Goal: Task Accomplishment & Management: Manage account settings

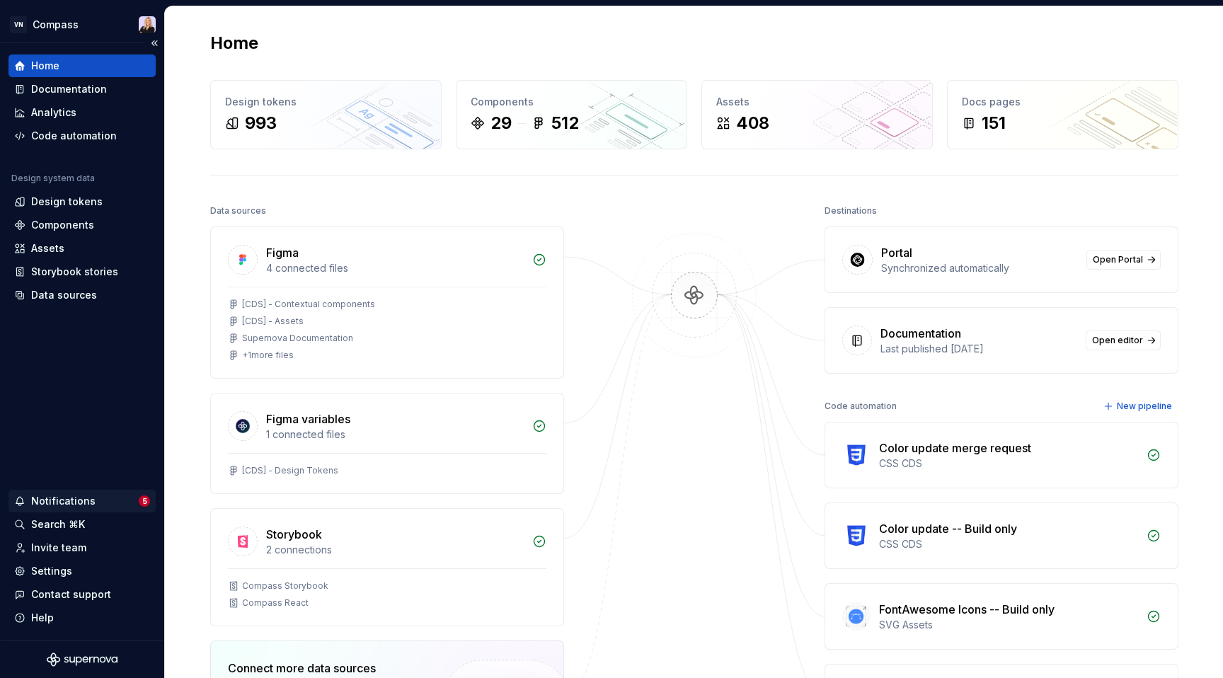
click at [88, 497] on div "Notifications" at bounding box center [63, 501] width 64 height 14
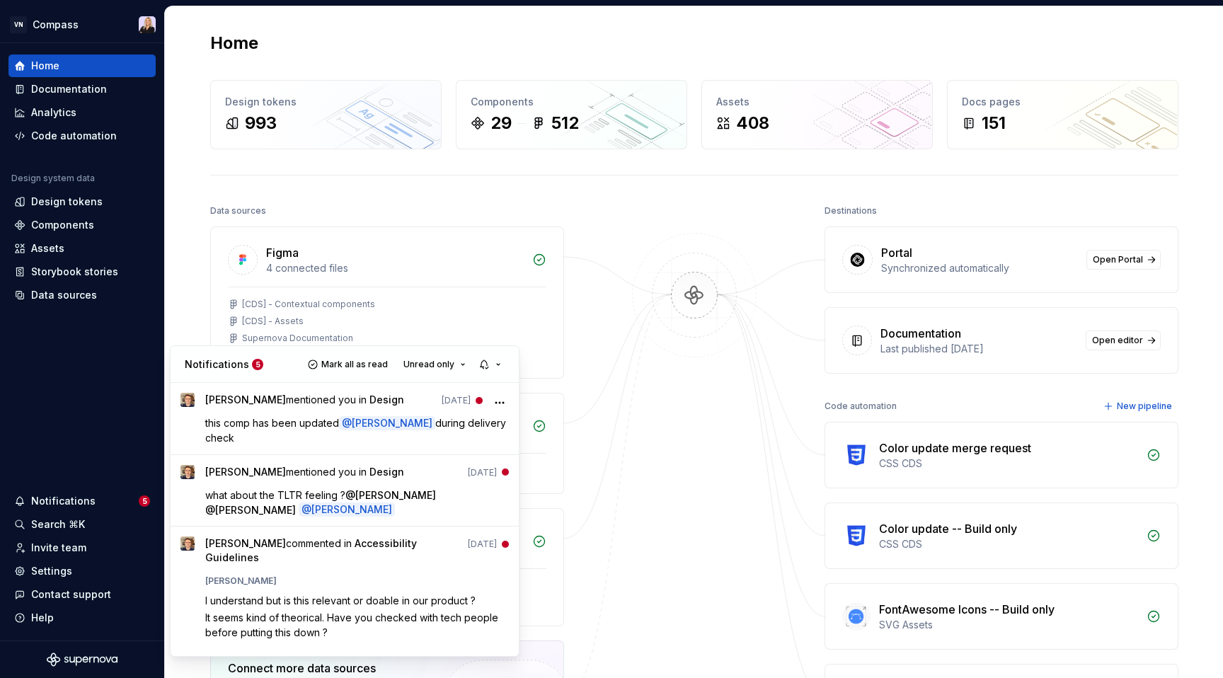
click at [81, 502] on html "VN Compass Home Documentation Analytics Code automation Design system data Desi…" at bounding box center [611, 339] width 1223 height 678
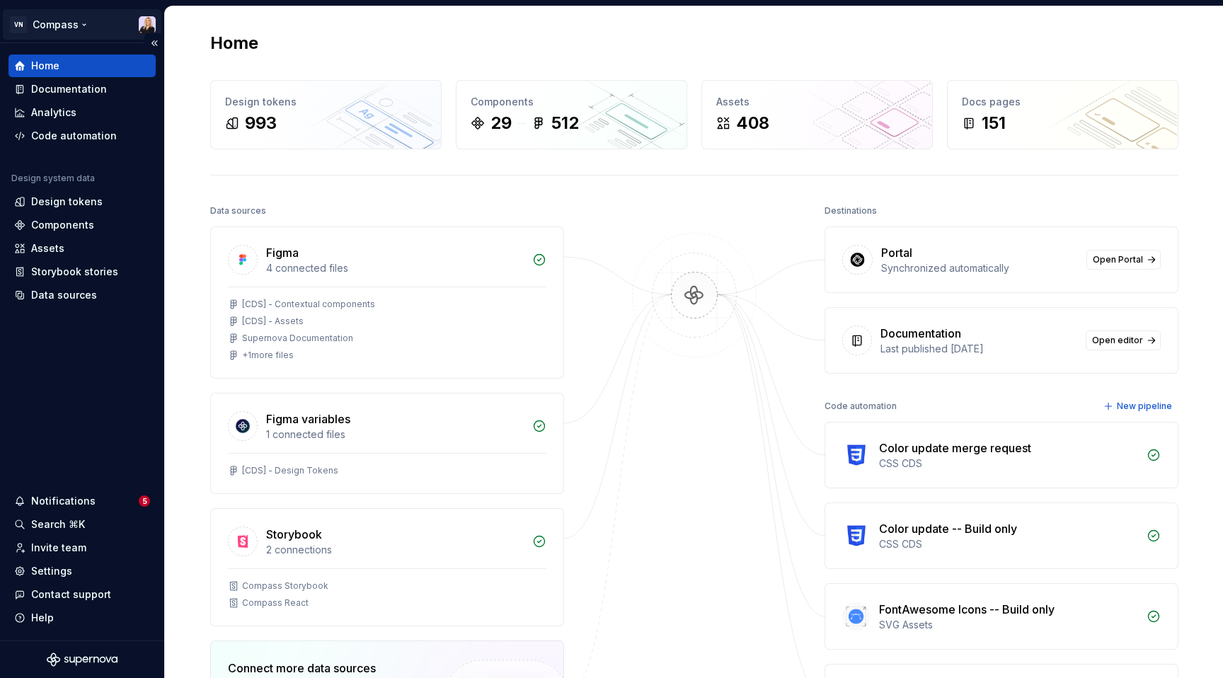
click at [68, 28] on html "VN Compass Home Documentation Analytics Code automation Design system data Desi…" at bounding box center [611, 339] width 1223 height 678
click at [608, 27] on html "VN Compass Home Documentation Analytics Code automation Design system data Desi…" at bounding box center [611, 339] width 1223 height 678
click at [51, 569] on div "Settings" at bounding box center [51, 571] width 41 height 14
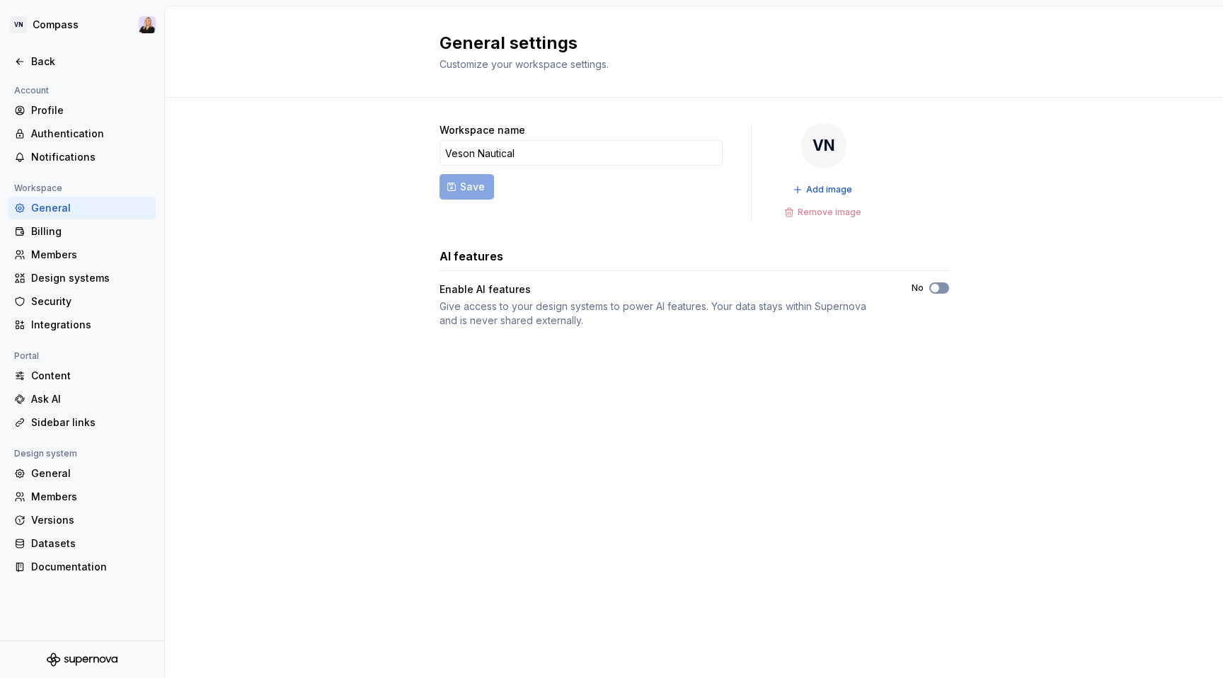
click at [939, 289] on button "No" at bounding box center [939, 287] width 20 height 11
drag, startPoint x: 442, startPoint y: 257, endPoint x: 500, endPoint y: 260, distance: 58.1
click at [500, 260] on div "AI features" at bounding box center [693, 256] width 509 height 17
click at [93, 277] on div "Design systems" at bounding box center [90, 278] width 119 height 14
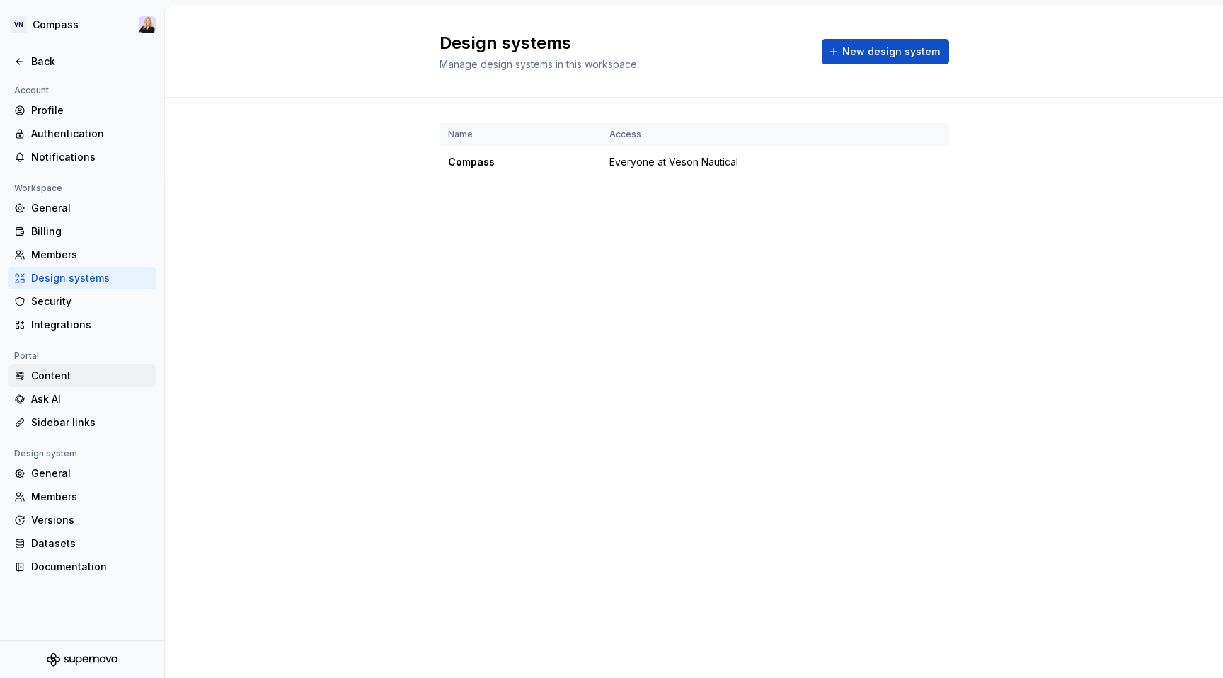
click at [69, 379] on div "Content" at bounding box center [90, 376] width 119 height 14
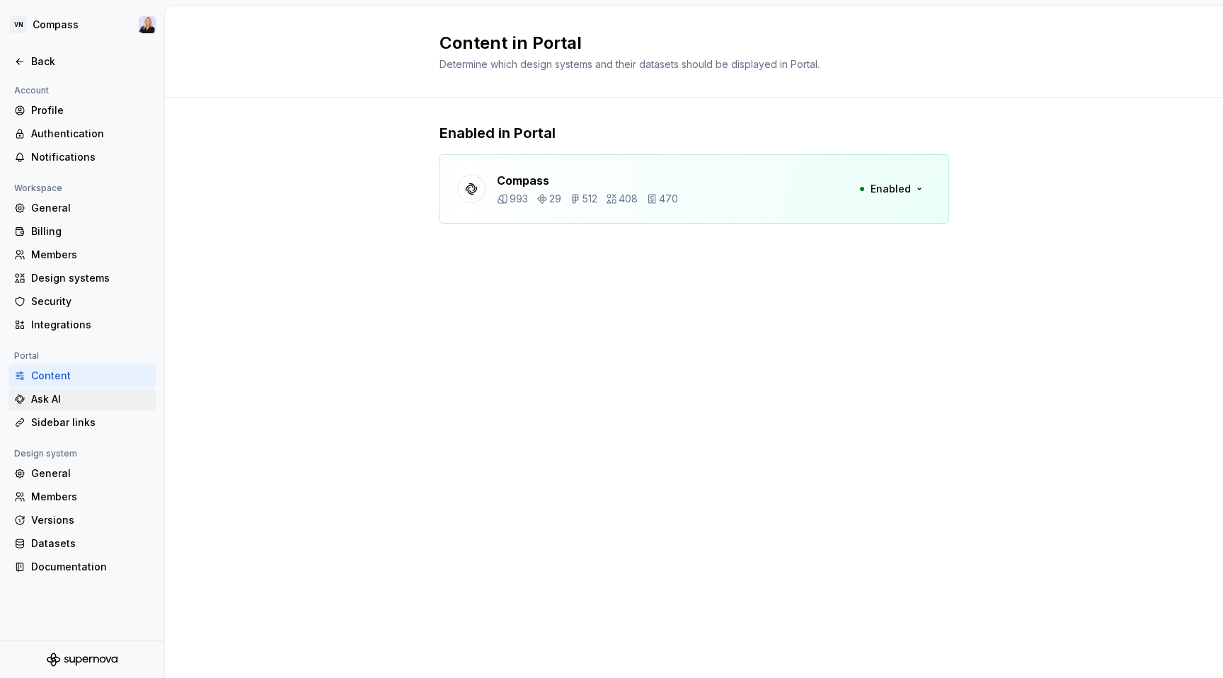
click at [36, 400] on div "Ask AI" at bounding box center [90, 399] width 119 height 14
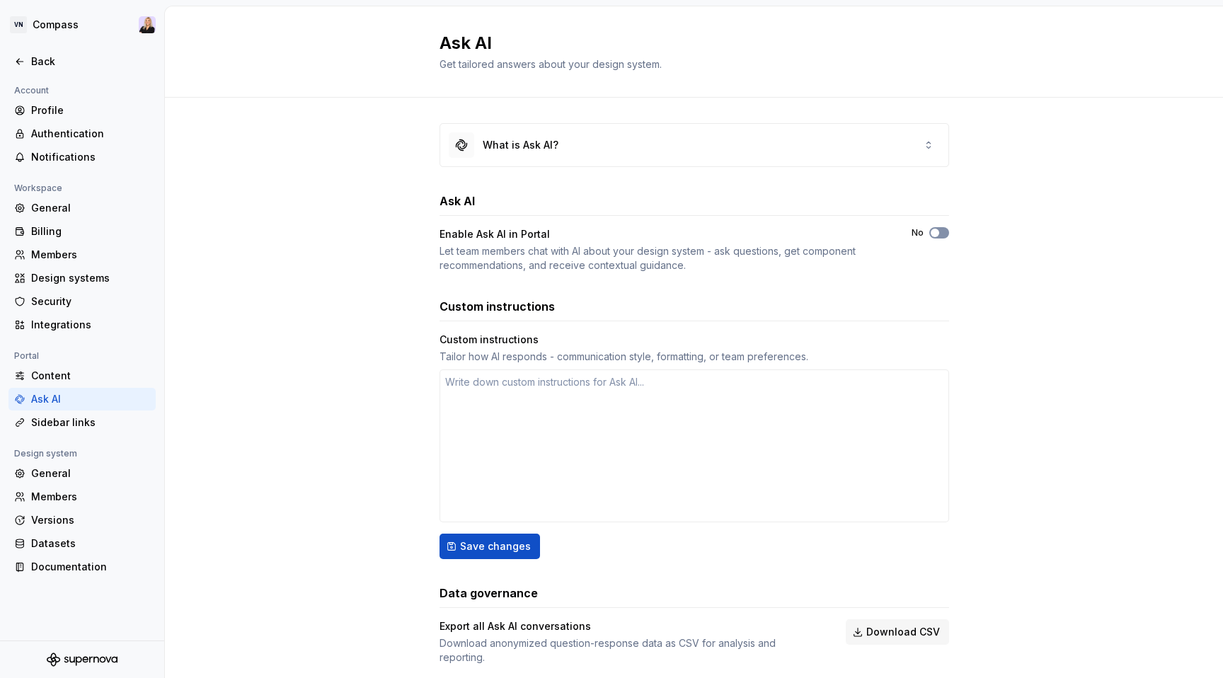
click at [932, 231] on span "button" at bounding box center [934, 233] width 8 height 8
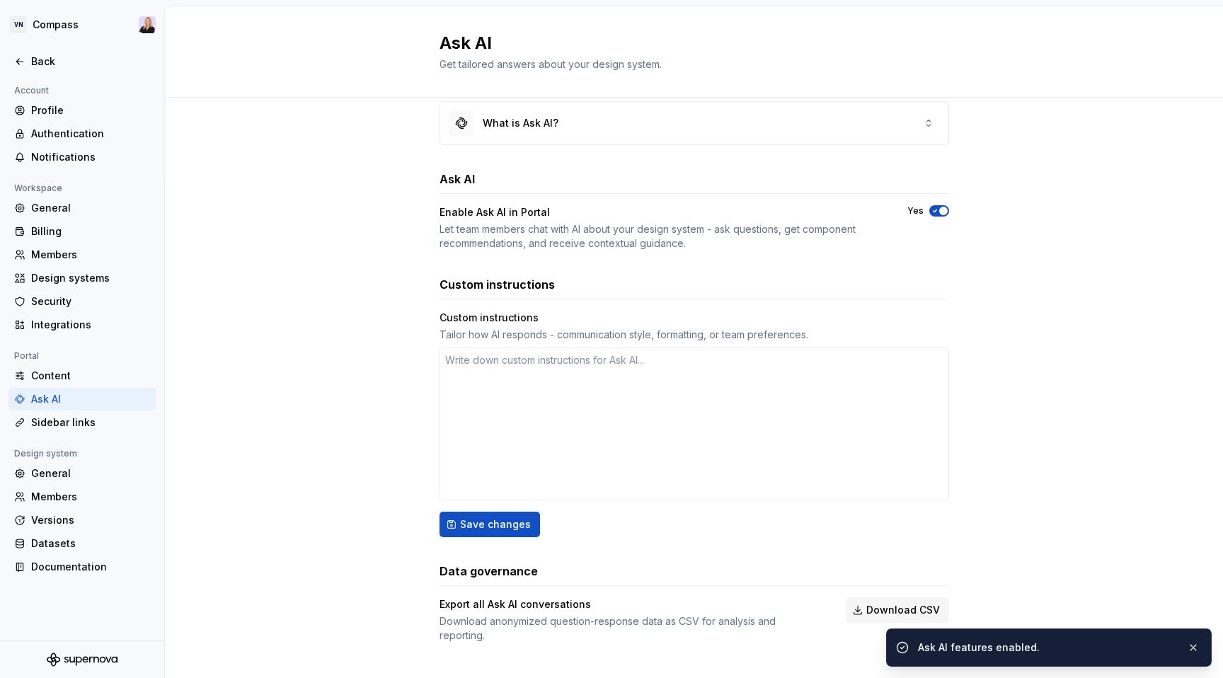
scroll to position [26, 0]
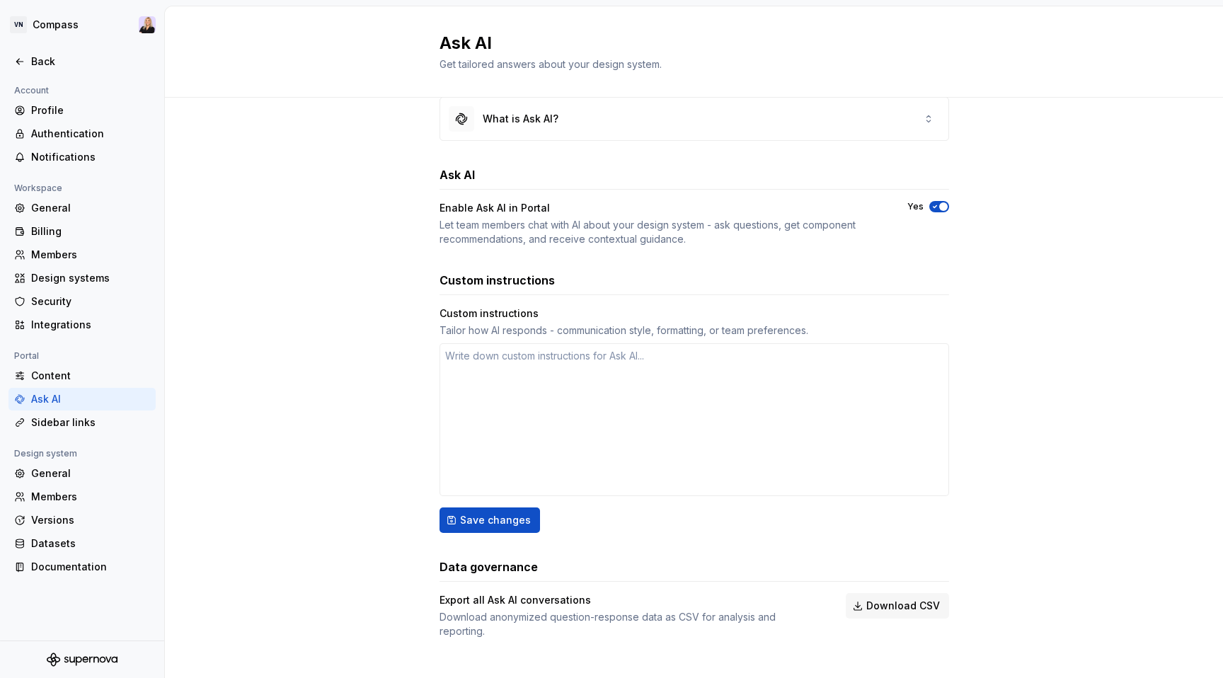
type textarea "*"
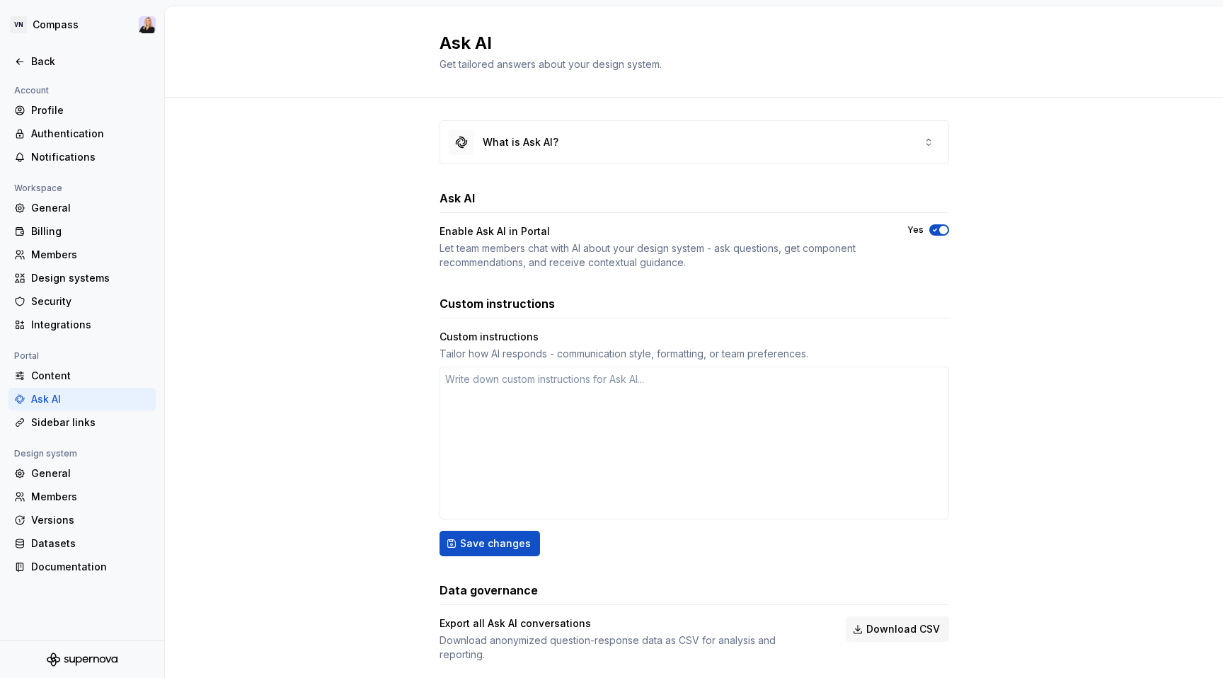
scroll to position [0, 0]
click at [74, 425] on div "Sidebar links" at bounding box center [90, 422] width 119 height 14
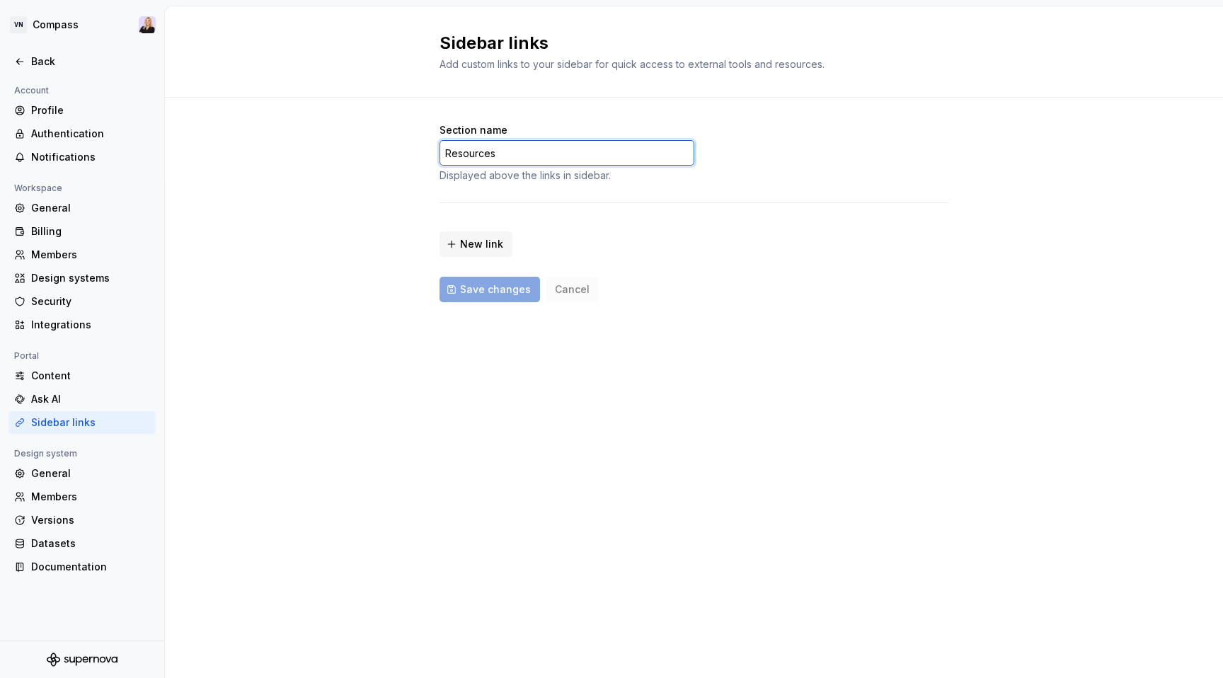
click at [494, 154] on input "Resources" at bounding box center [566, 152] width 255 height 25
drag, startPoint x: 501, startPoint y: 151, endPoint x: 422, endPoint y: 148, distance: 78.6
click at [420, 153] on div "Section name Resources Displayed above the links in sidebar. New link Save chan…" at bounding box center [694, 227] width 1058 height 258
type input "Ask Compass"
click at [485, 294] on span "Save changes" at bounding box center [495, 289] width 71 height 14
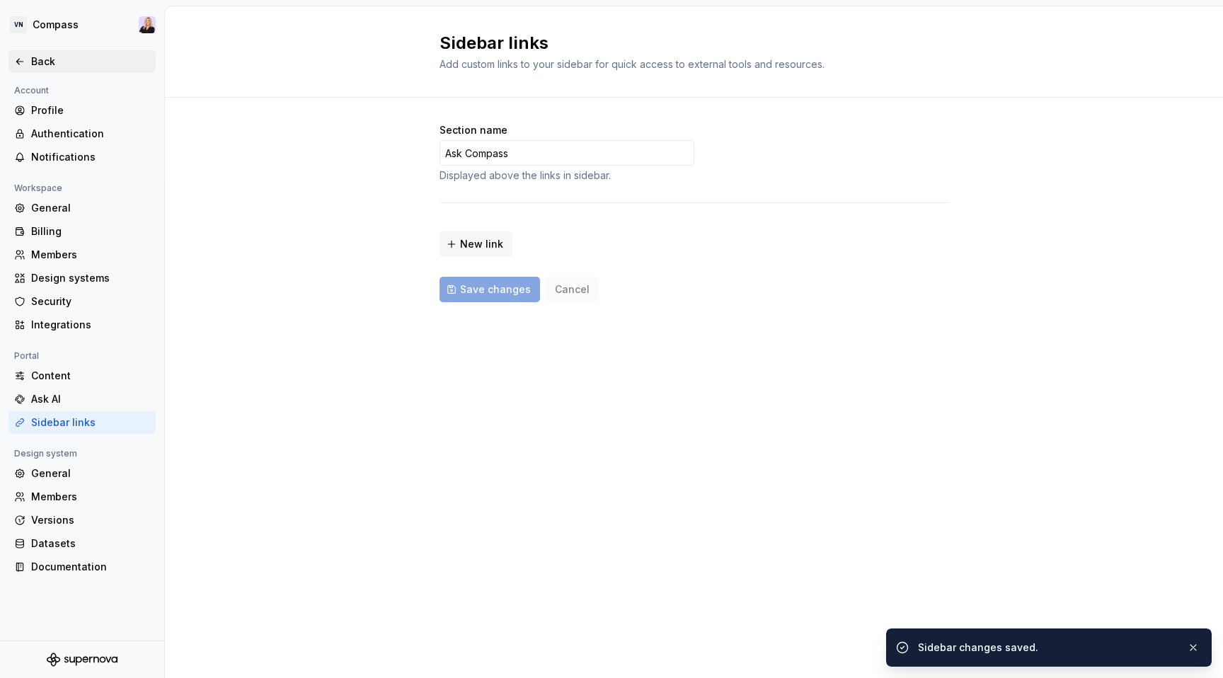
click at [53, 66] on div "Back" at bounding box center [90, 61] width 119 height 14
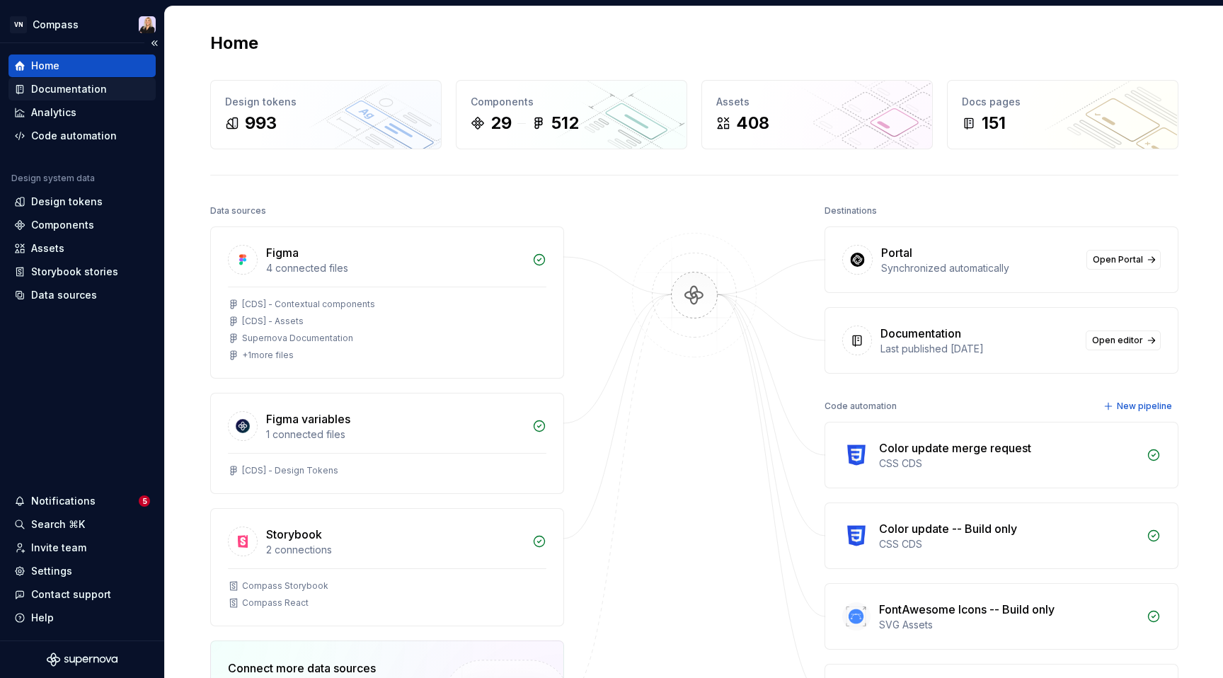
click at [91, 86] on div "Documentation" at bounding box center [69, 89] width 76 height 14
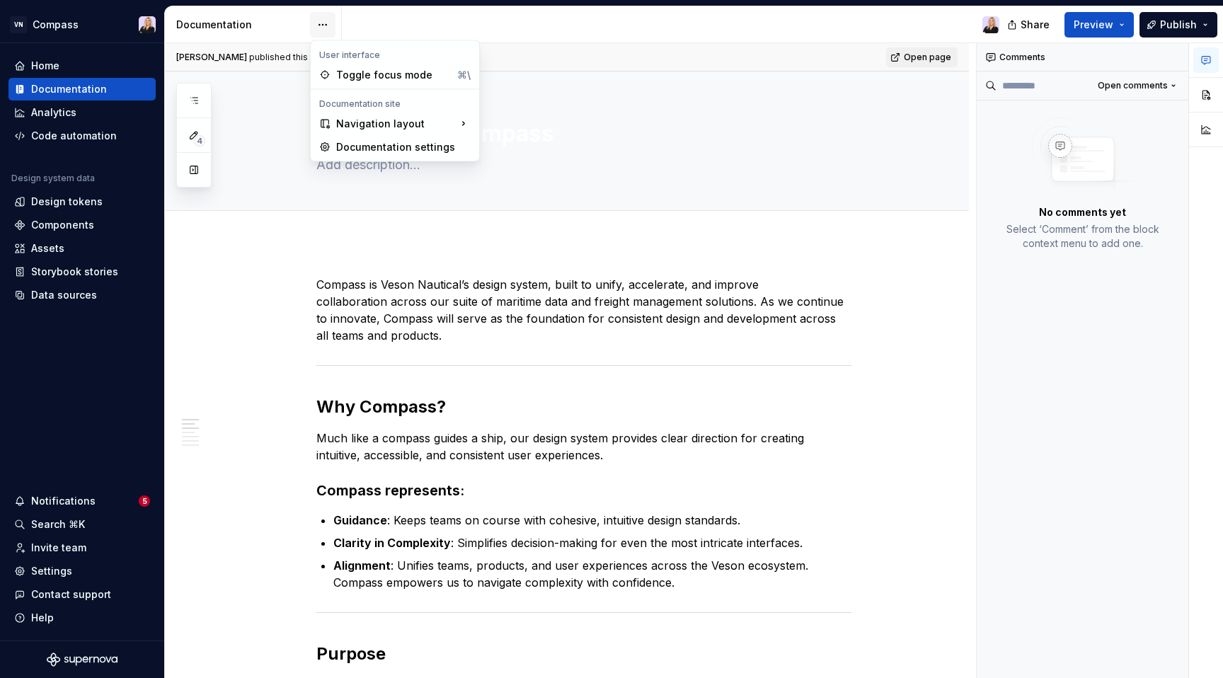
click at [318, 19] on html "VN Compass Home Documentation Analytics Code automation Design system data Desi…" at bounding box center [611, 339] width 1223 height 678
click at [553, 183] on div "Primary navigation is at the top, secondary at the side." at bounding box center [578, 188] width 112 height 23
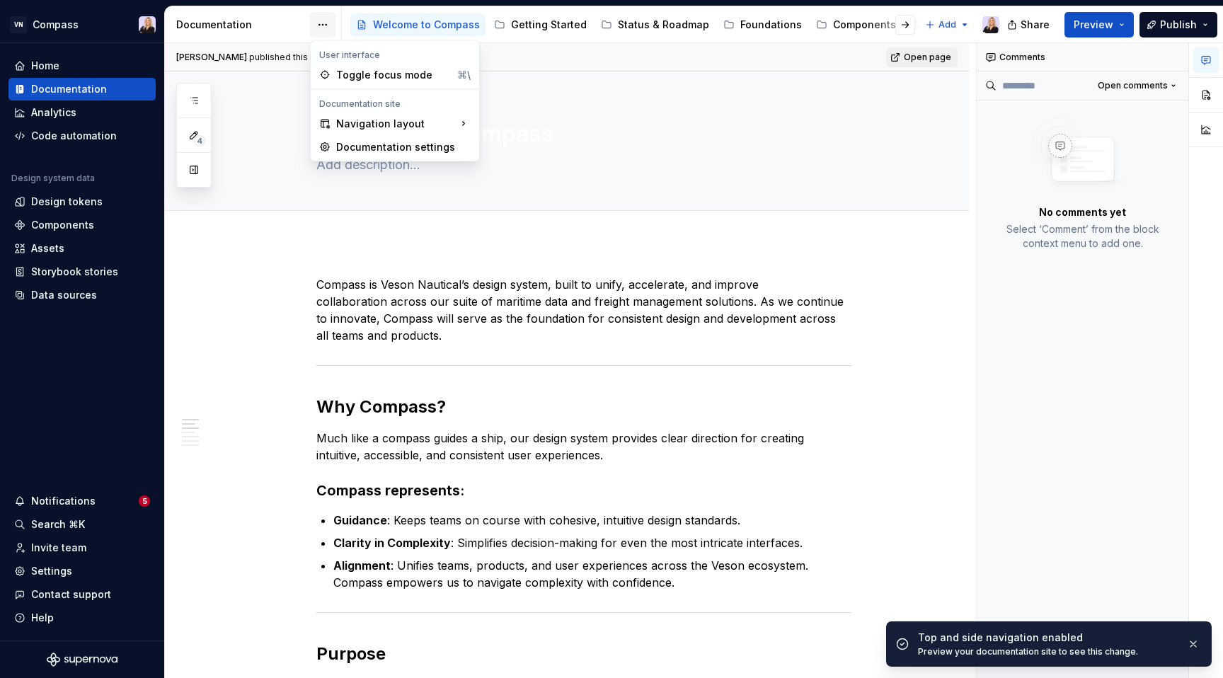
click at [318, 24] on html "VN Compass Home Documentation Analytics Code automation Design system data Desi…" at bounding box center [611, 339] width 1223 height 678
click at [350, 147] on div "Documentation settings" at bounding box center [403, 147] width 134 height 14
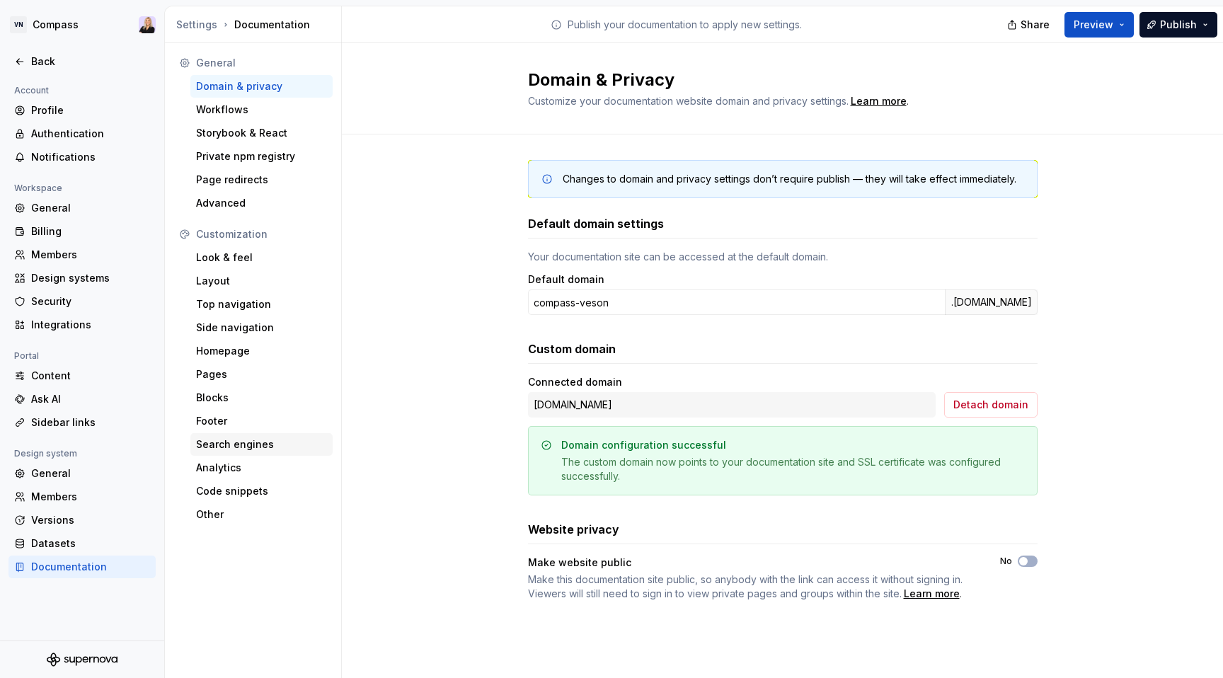
click at [255, 446] on div "Search engines" at bounding box center [261, 444] width 131 height 14
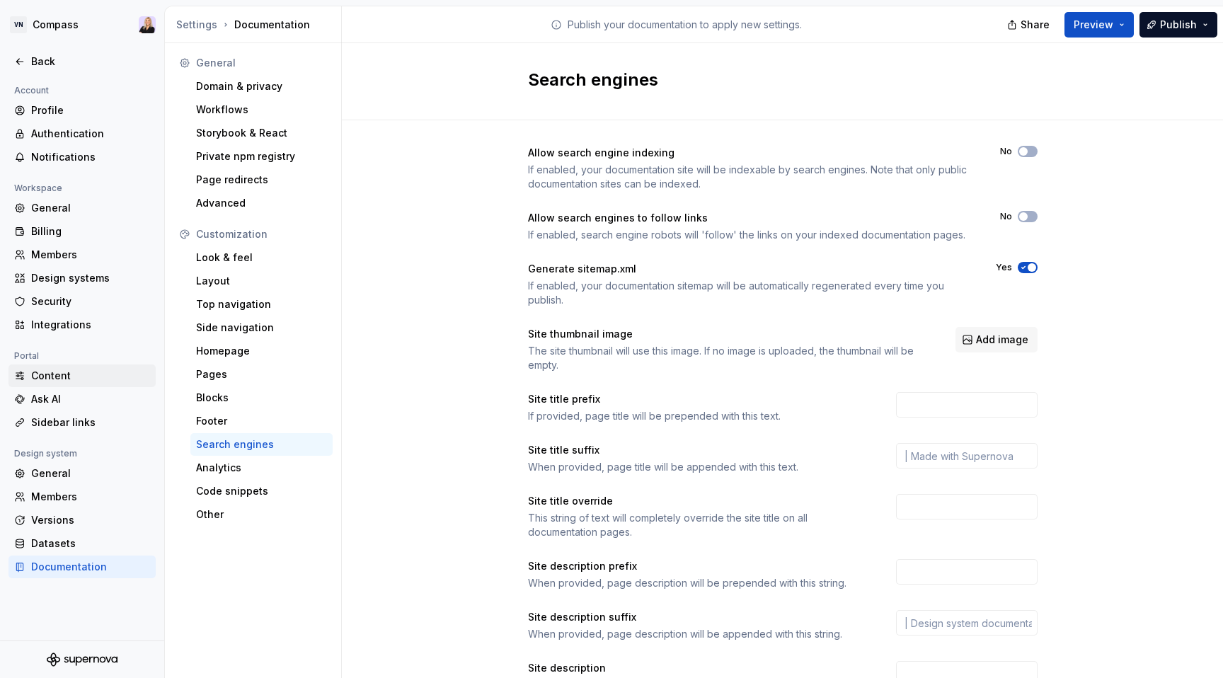
click at [62, 382] on div "Content" at bounding box center [90, 376] width 119 height 14
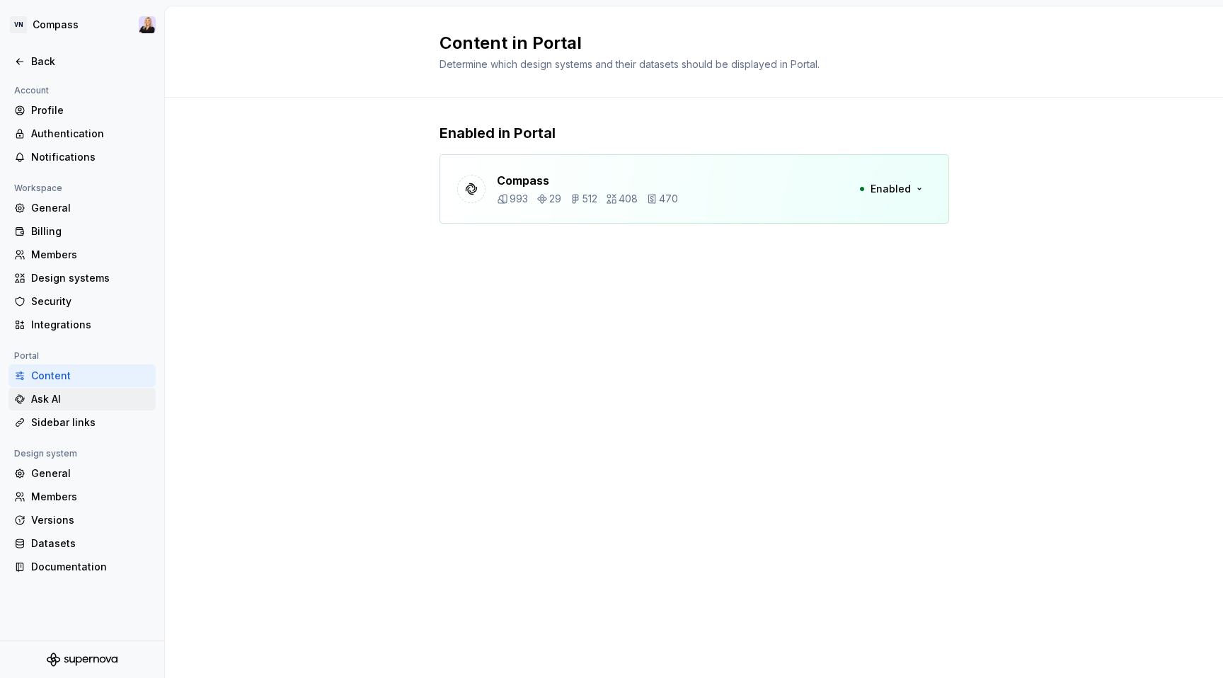
click at [59, 405] on div "Ask AI" at bounding box center [90, 399] width 119 height 14
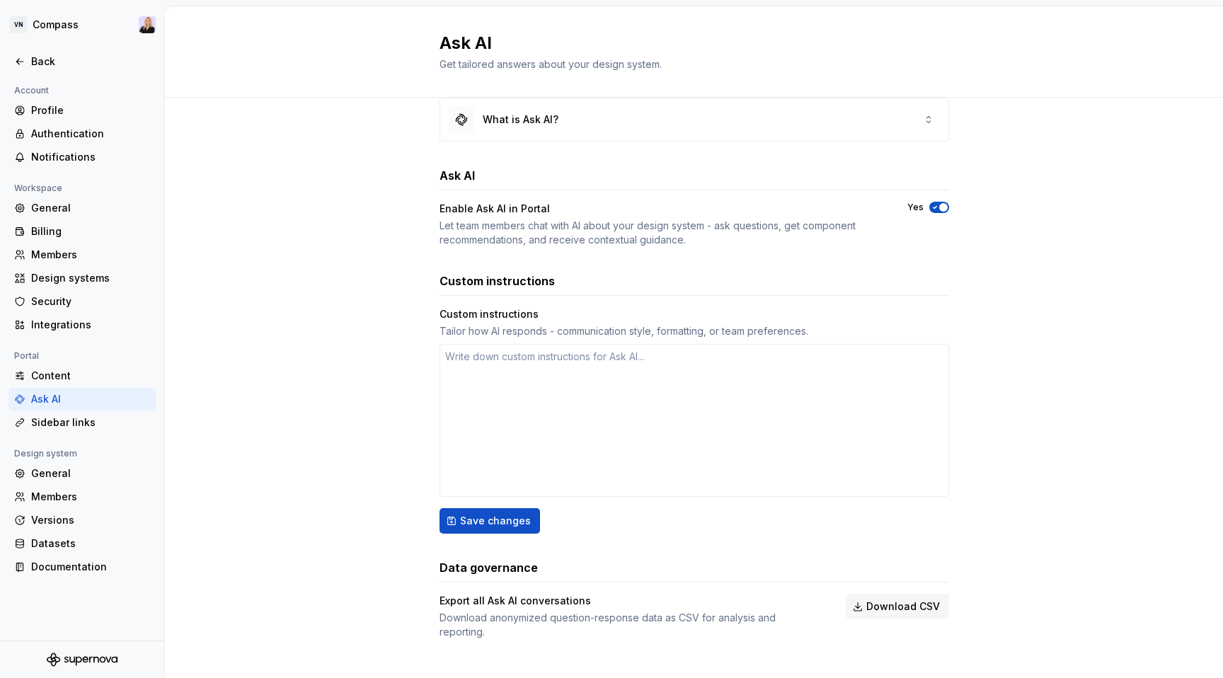
scroll to position [26, 0]
click at [81, 426] on div "Sidebar links" at bounding box center [90, 422] width 119 height 14
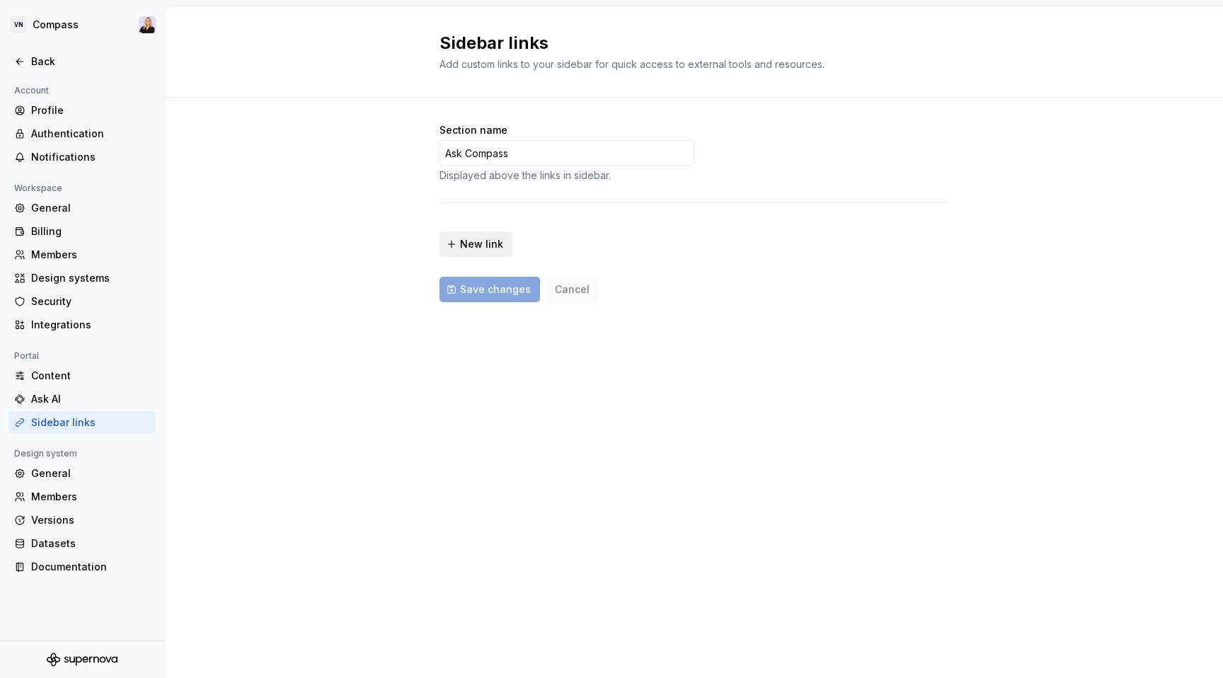
click at [486, 246] on span "New link" at bounding box center [481, 244] width 43 height 14
click at [397, 374] on div "Section name Ask Compass Displayed above the links in sidebar. 🔗 New link Save …" at bounding box center [694, 240] width 1058 height 284
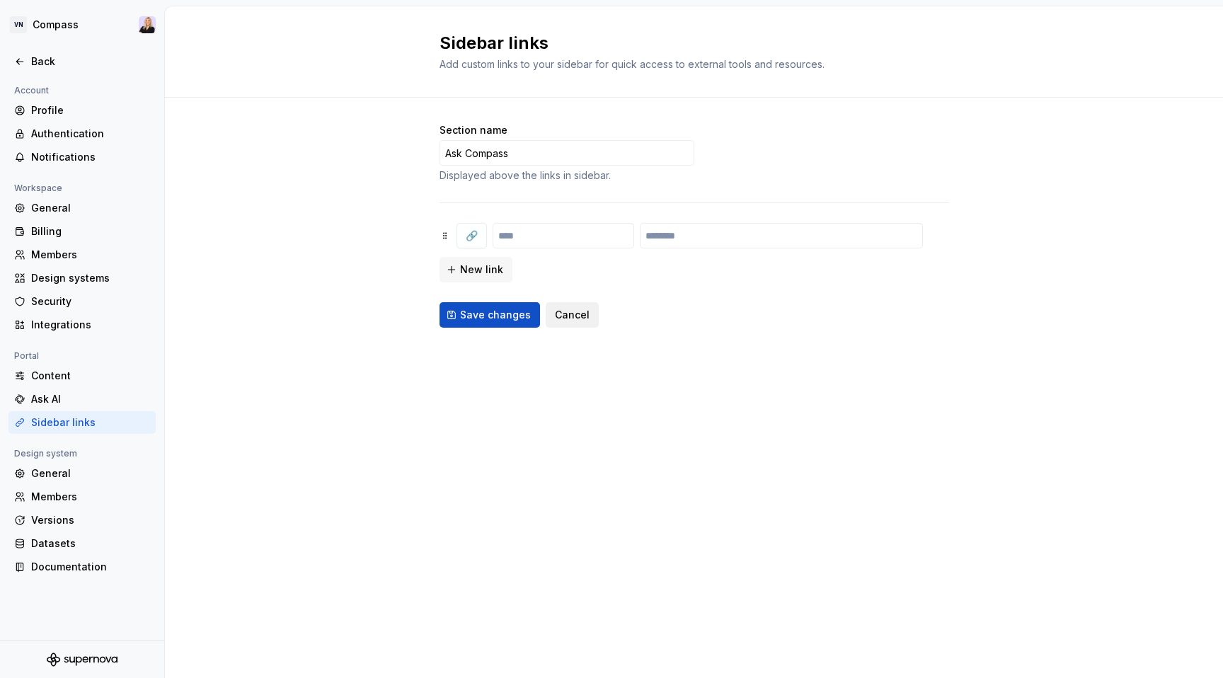
click at [575, 315] on span "Cancel" at bounding box center [572, 315] width 35 height 14
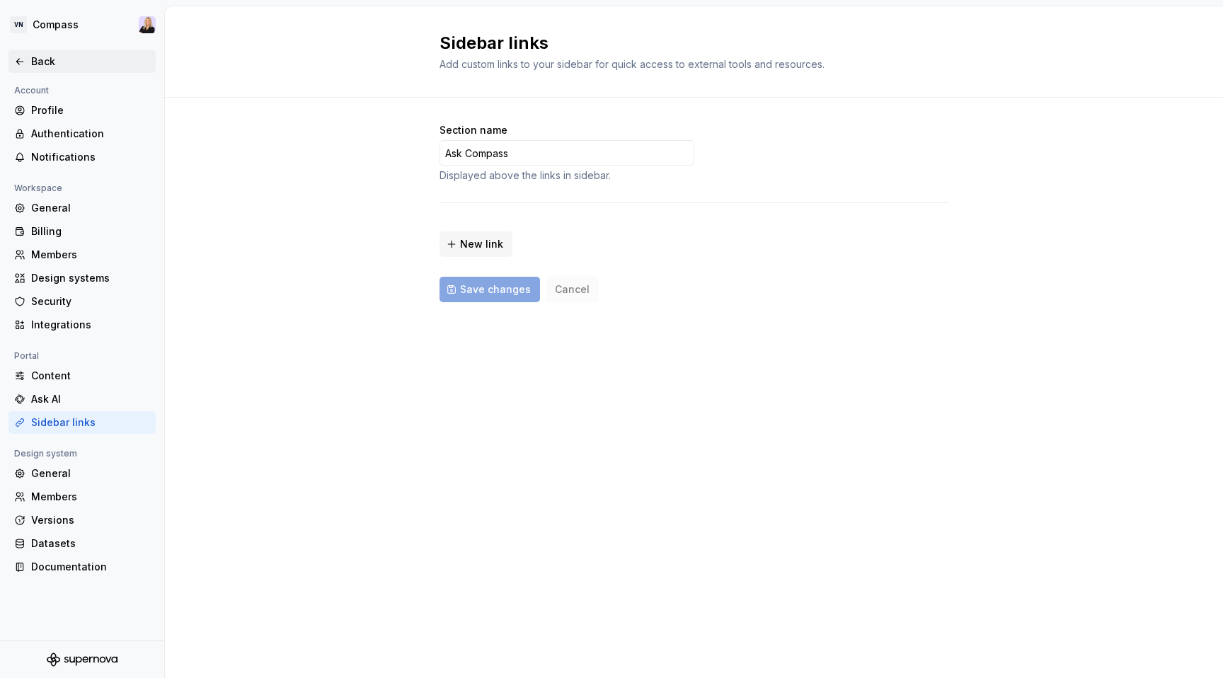
click at [38, 65] on div "Back" at bounding box center [90, 61] width 119 height 14
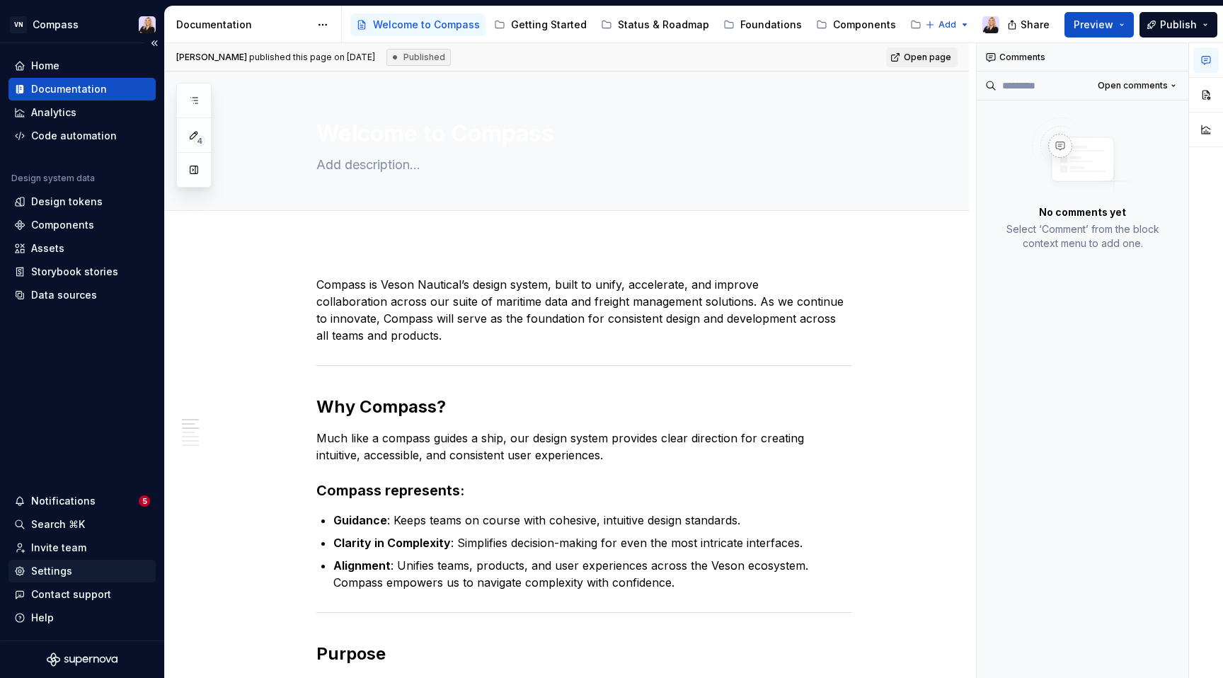
click at [81, 575] on div "Settings" at bounding box center [82, 571] width 136 height 14
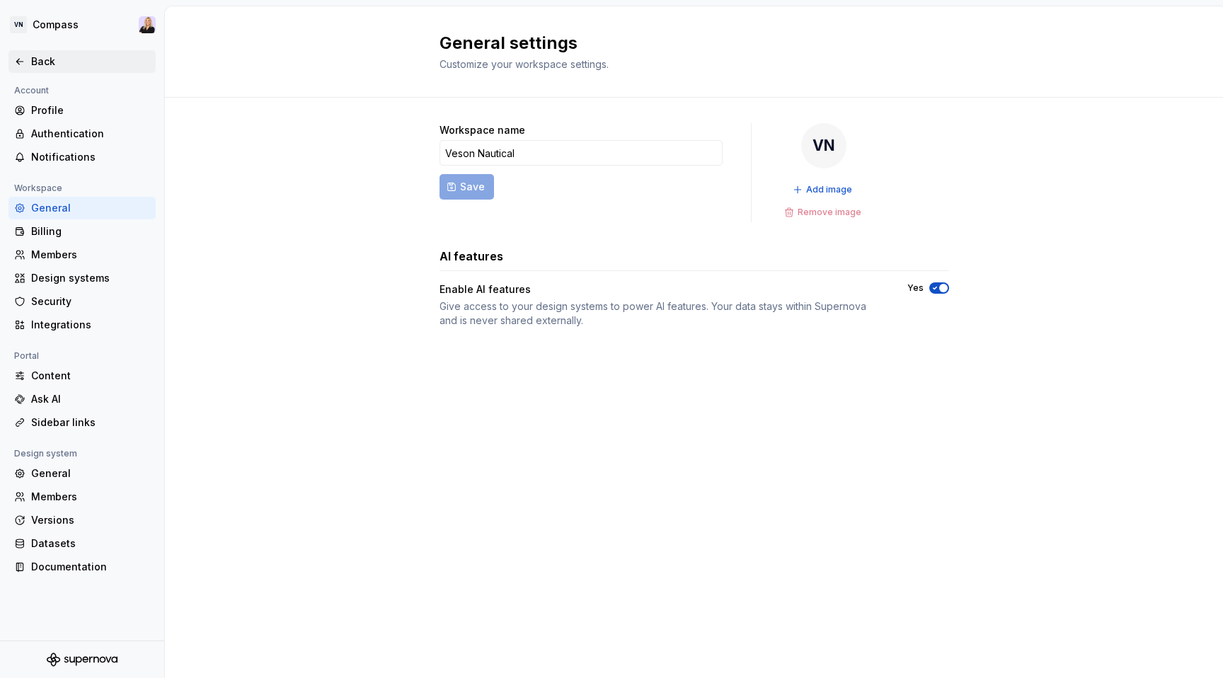
click at [32, 59] on div "Back" at bounding box center [90, 61] width 119 height 14
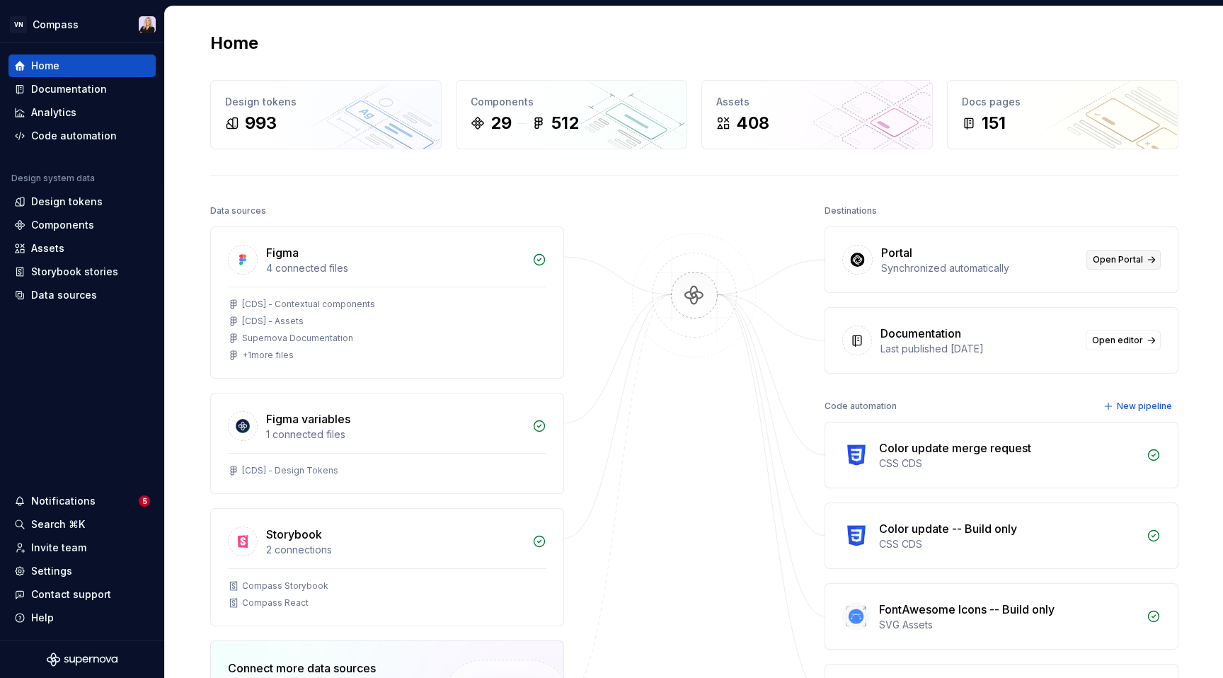
click at [1126, 260] on span "Open Portal" at bounding box center [1117, 259] width 50 height 11
click at [0, 0] on div "VN Compass Home Documentation Analytics Code automation Design system data Desi…" at bounding box center [611, 339] width 1223 height 678
click at [58, 28] on html "VN Compass Home Documentation Analytics Code automation Design system data Desi…" at bounding box center [611, 339] width 1223 height 678
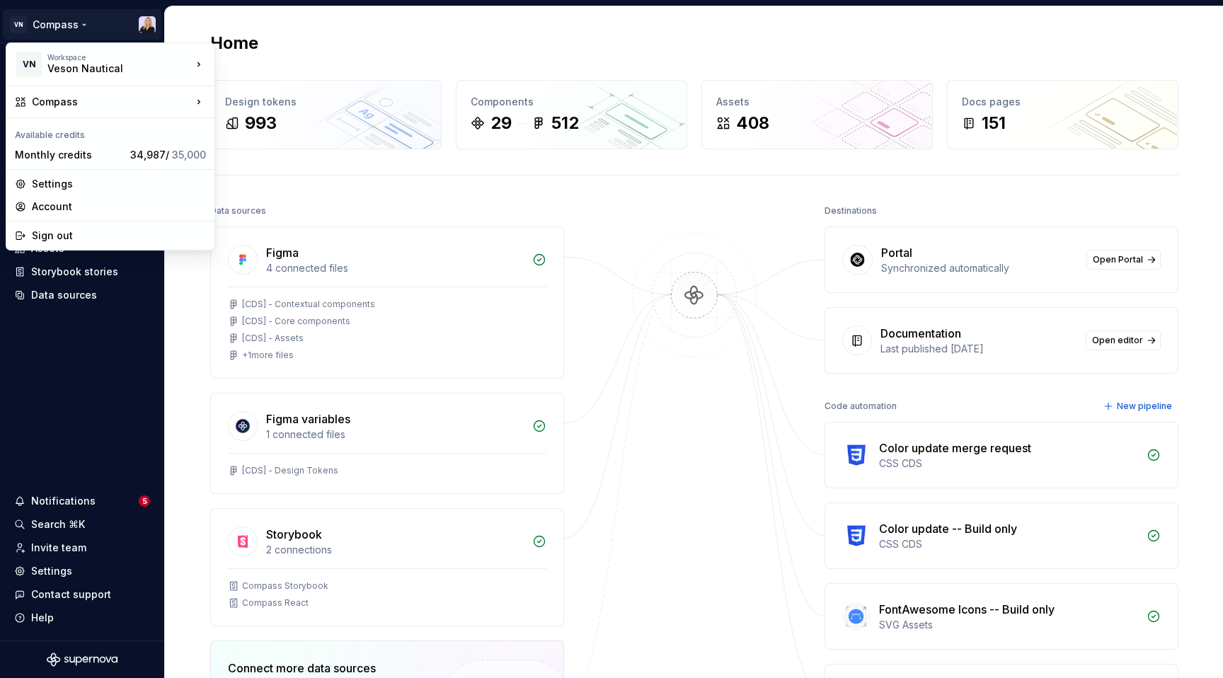
click at [68, 573] on html "VN Compass Home Documentation Analytics Code automation Design system data Desi…" at bounding box center [611, 339] width 1223 height 678
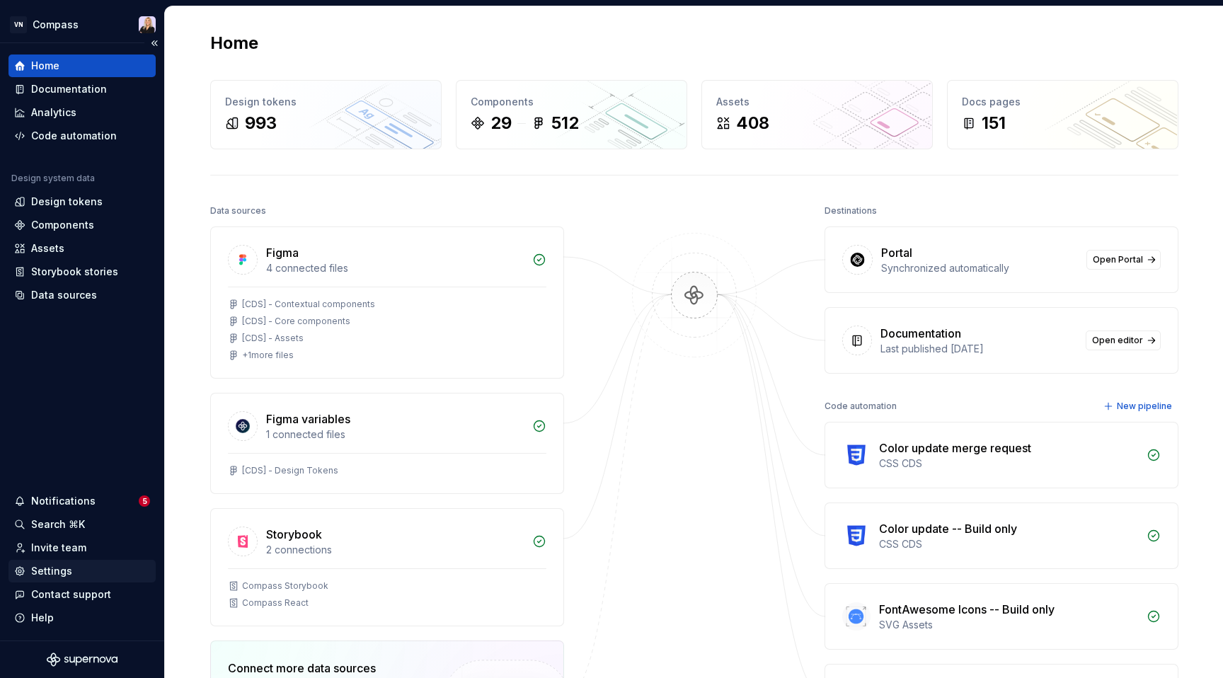
click at [61, 575] on div "Settings" at bounding box center [51, 571] width 41 height 14
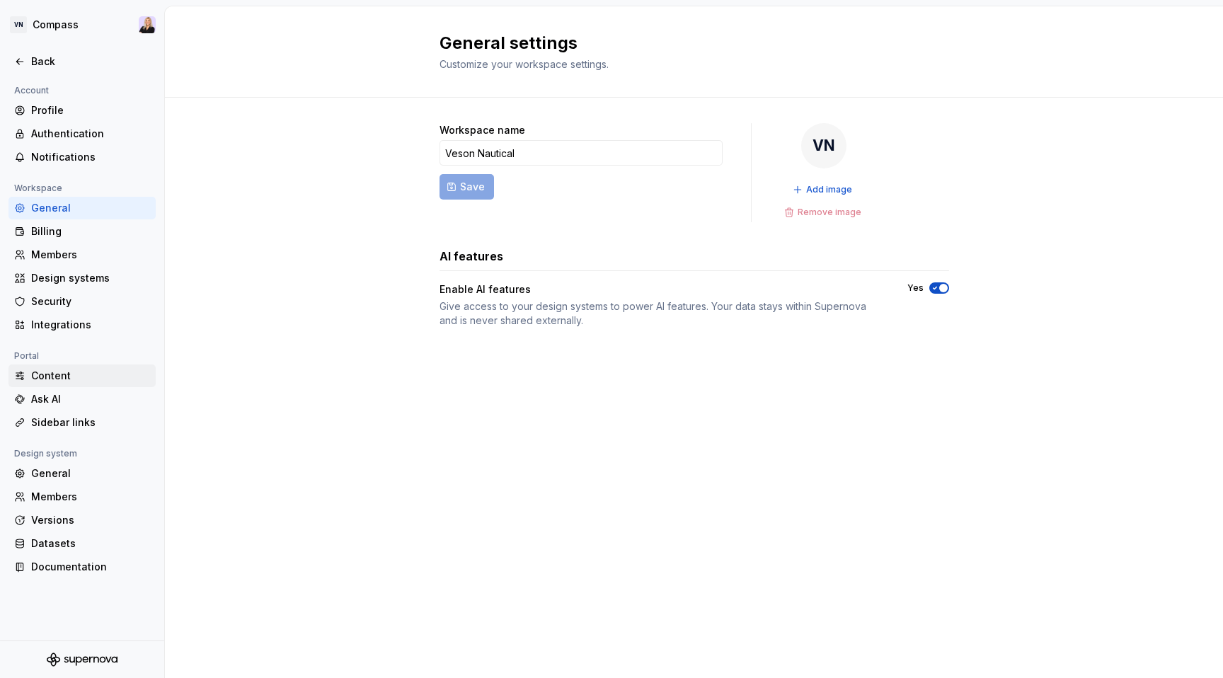
click at [50, 379] on div "Content" at bounding box center [90, 376] width 119 height 14
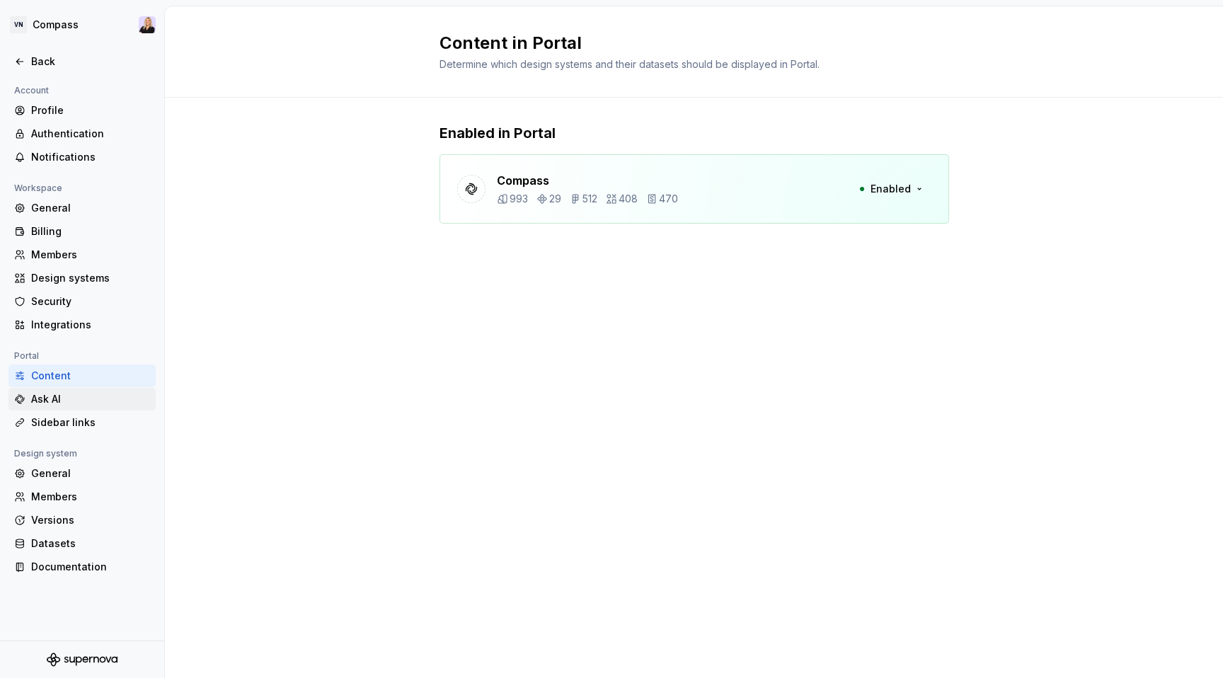
click at [59, 400] on div "Ask AI" at bounding box center [90, 399] width 119 height 14
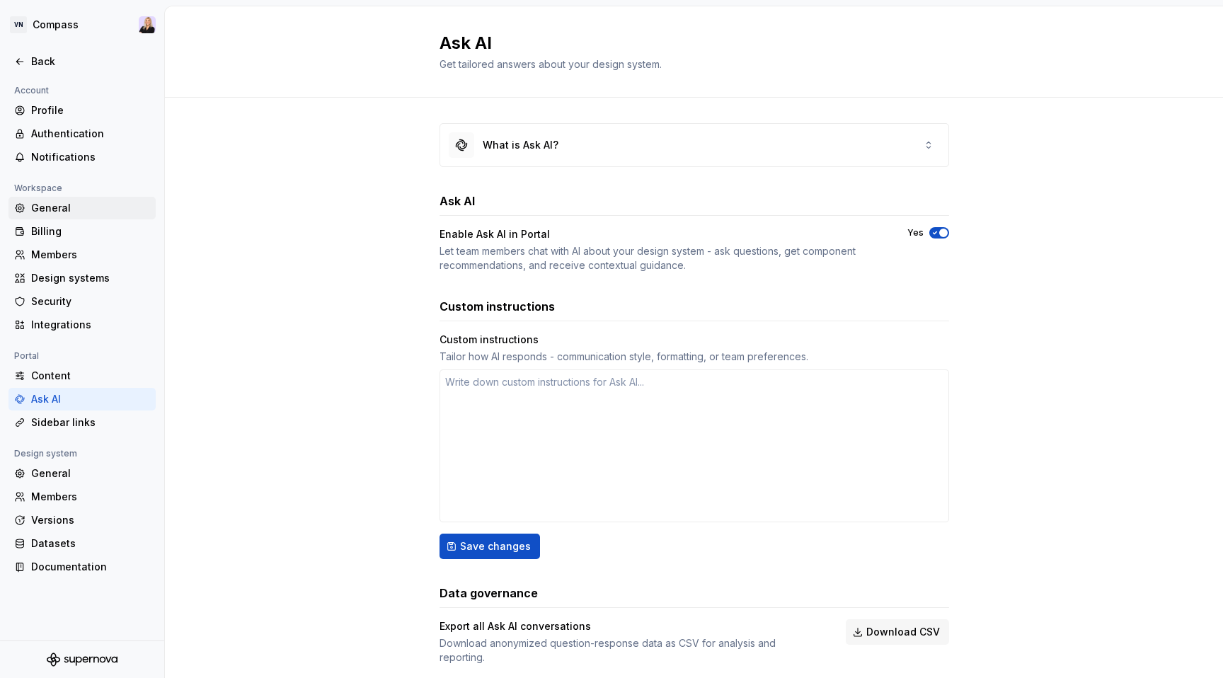
click at [80, 214] on div "General" at bounding box center [90, 208] width 119 height 14
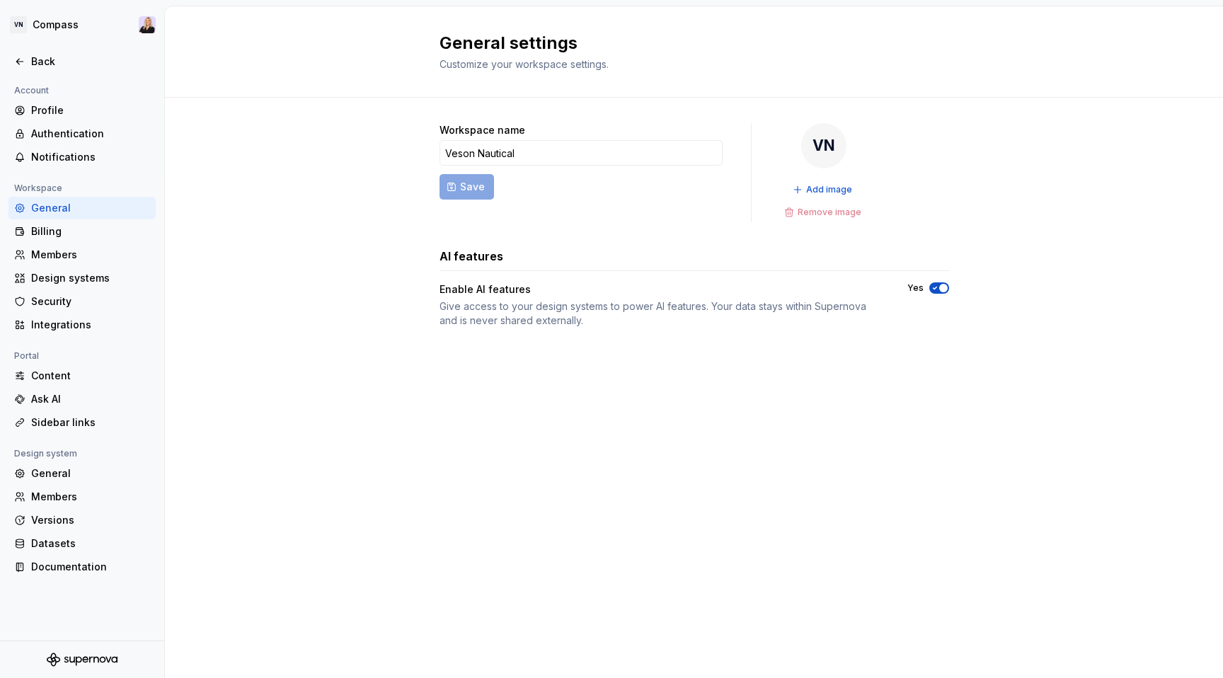
click at [933, 288] on icon "button" at bounding box center [935, 288] width 4 height 2
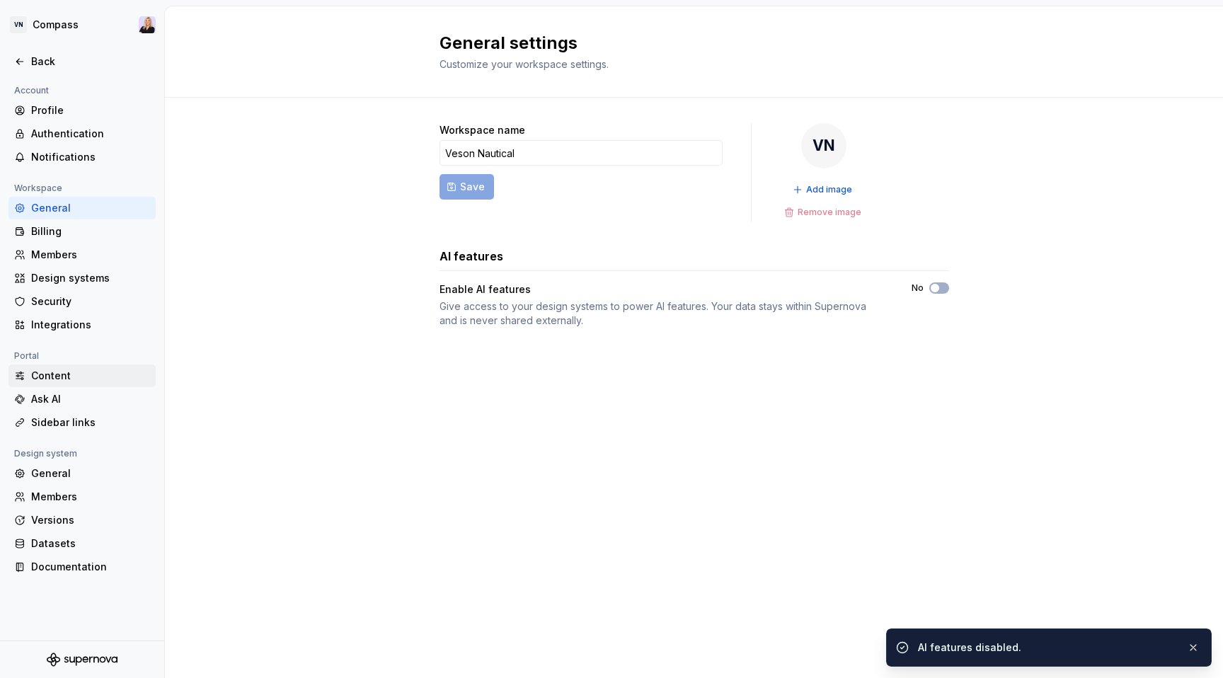
click at [50, 379] on div "Content" at bounding box center [90, 376] width 119 height 14
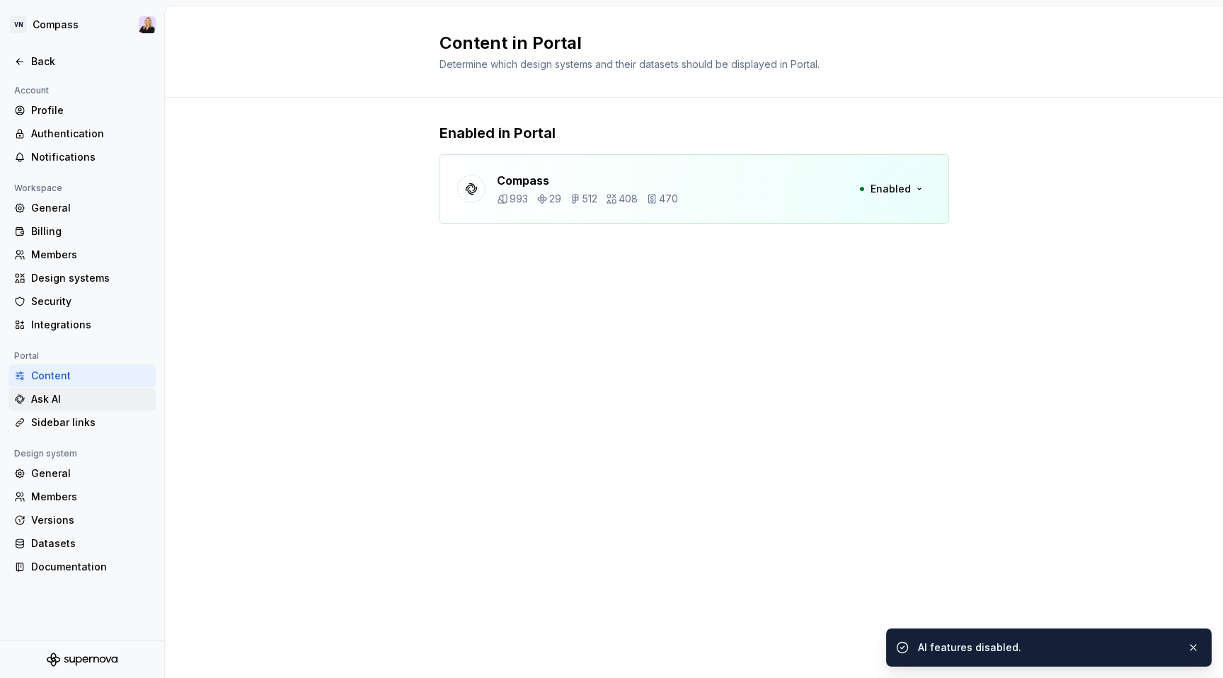
click at [45, 400] on div "Ask AI" at bounding box center [90, 399] width 119 height 14
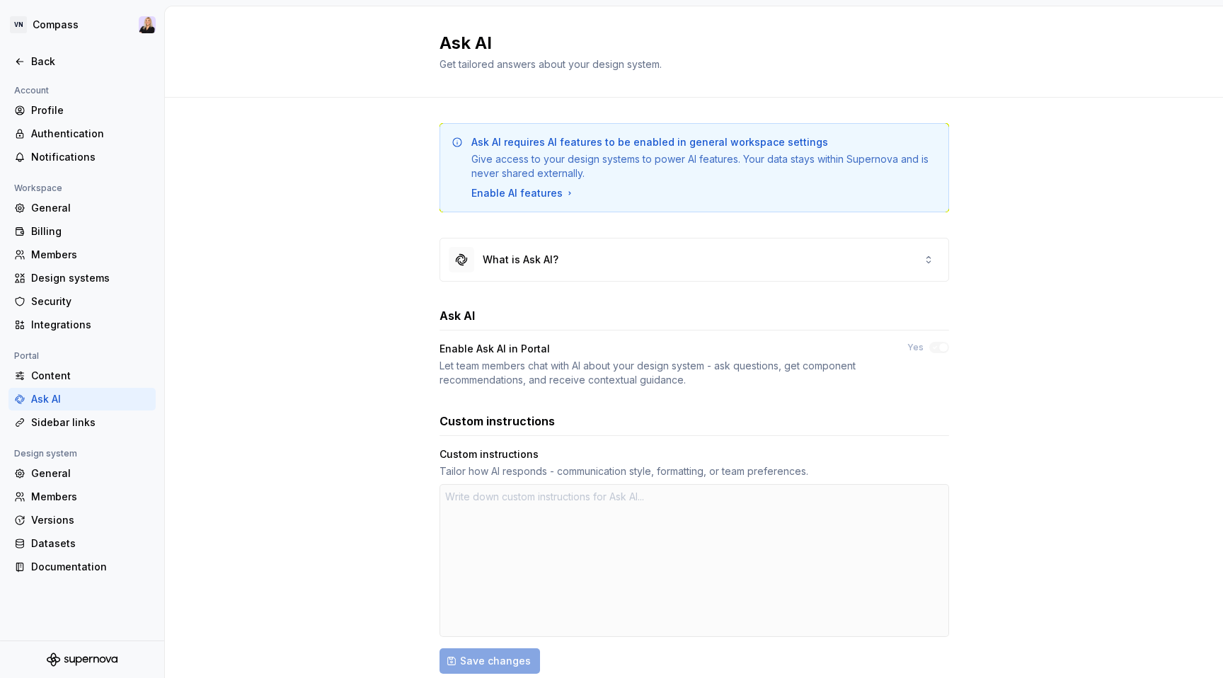
type textarea "*"
click at [83, 422] on div "Sidebar links" at bounding box center [90, 422] width 119 height 14
